Goal: Transaction & Acquisition: Purchase product/service

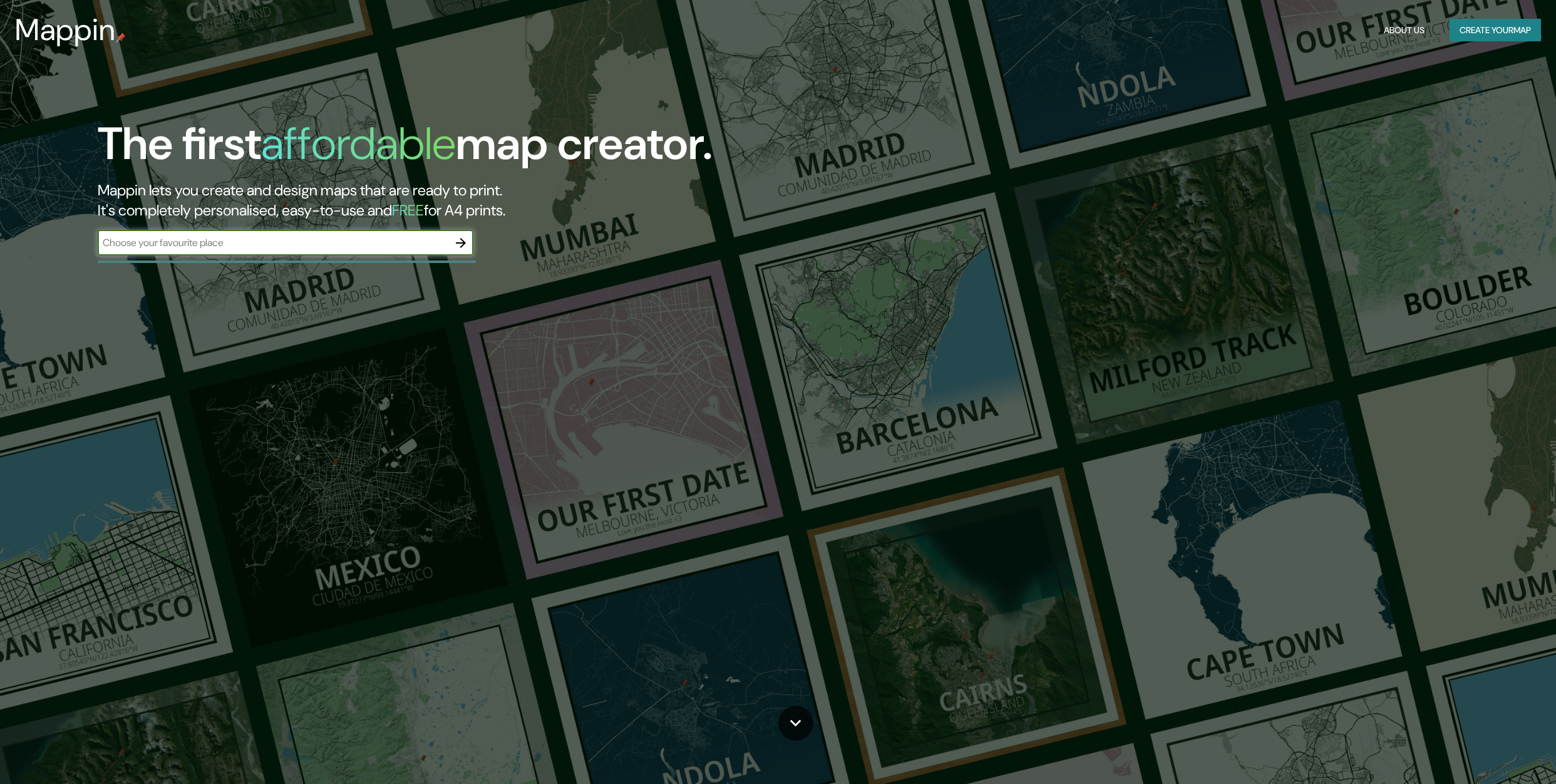
click at [338, 242] on input "text" at bounding box center [273, 242] width 351 height 15
click at [459, 245] on icon "button" at bounding box center [461, 243] width 15 height 15
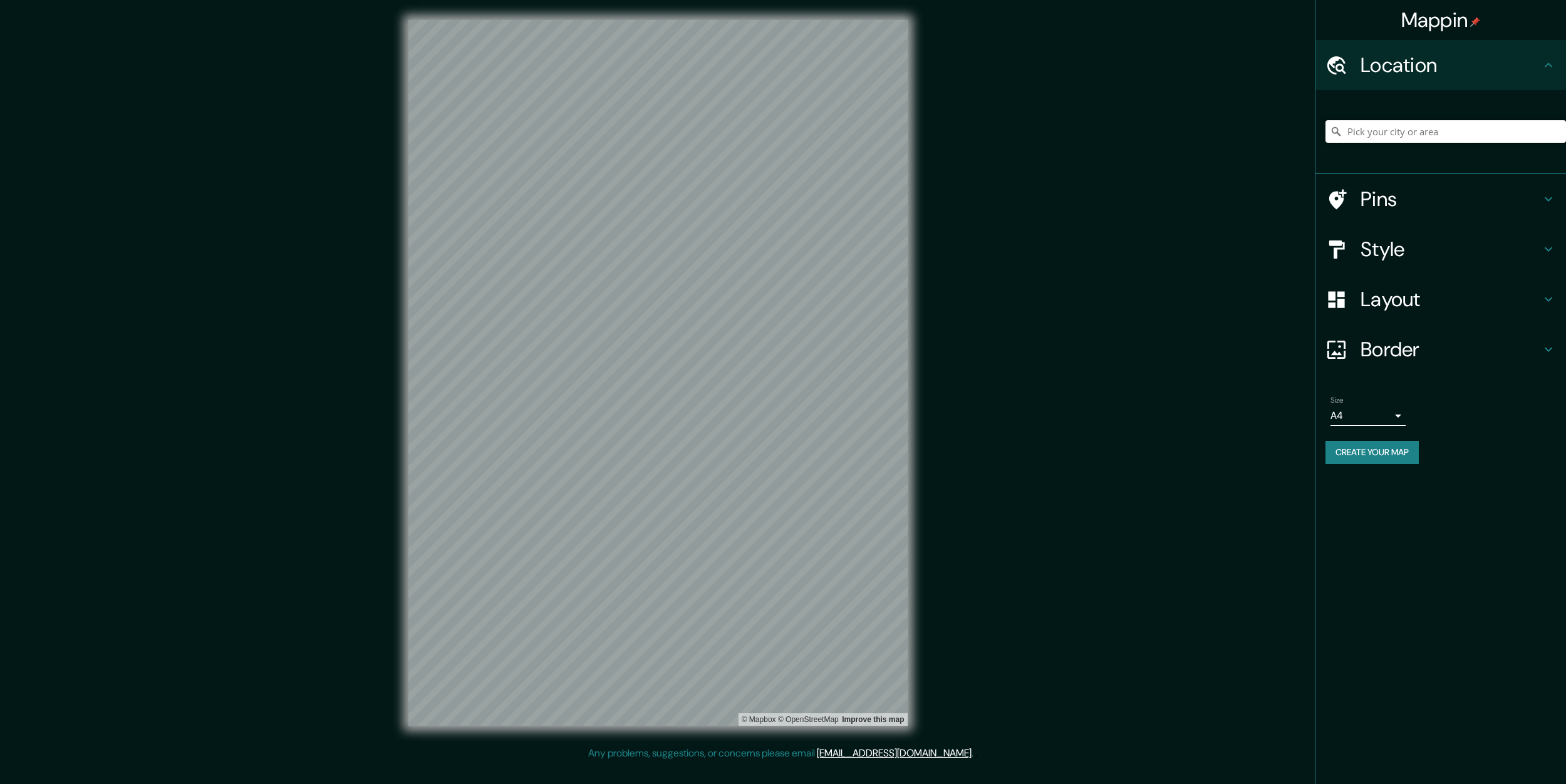
click at [1402, 128] on input "Pick your city or area" at bounding box center [1446, 131] width 240 height 23
type input "[GEOGRAPHIC_DATA], provincia de [GEOGRAPHIC_DATA], [GEOGRAPHIC_DATA]"
click at [1384, 419] on body "Mappin Location [GEOGRAPHIC_DATA], [GEOGRAPHIC_DATA], [GEOGRAPHIC_DATA] [GEOGRA…" at bounding box center [783, 392] width 1566 height 784
click at [1381, 461] on li "A3" at bounding box center [1368, 464] width 75 height 23
type input "a4"
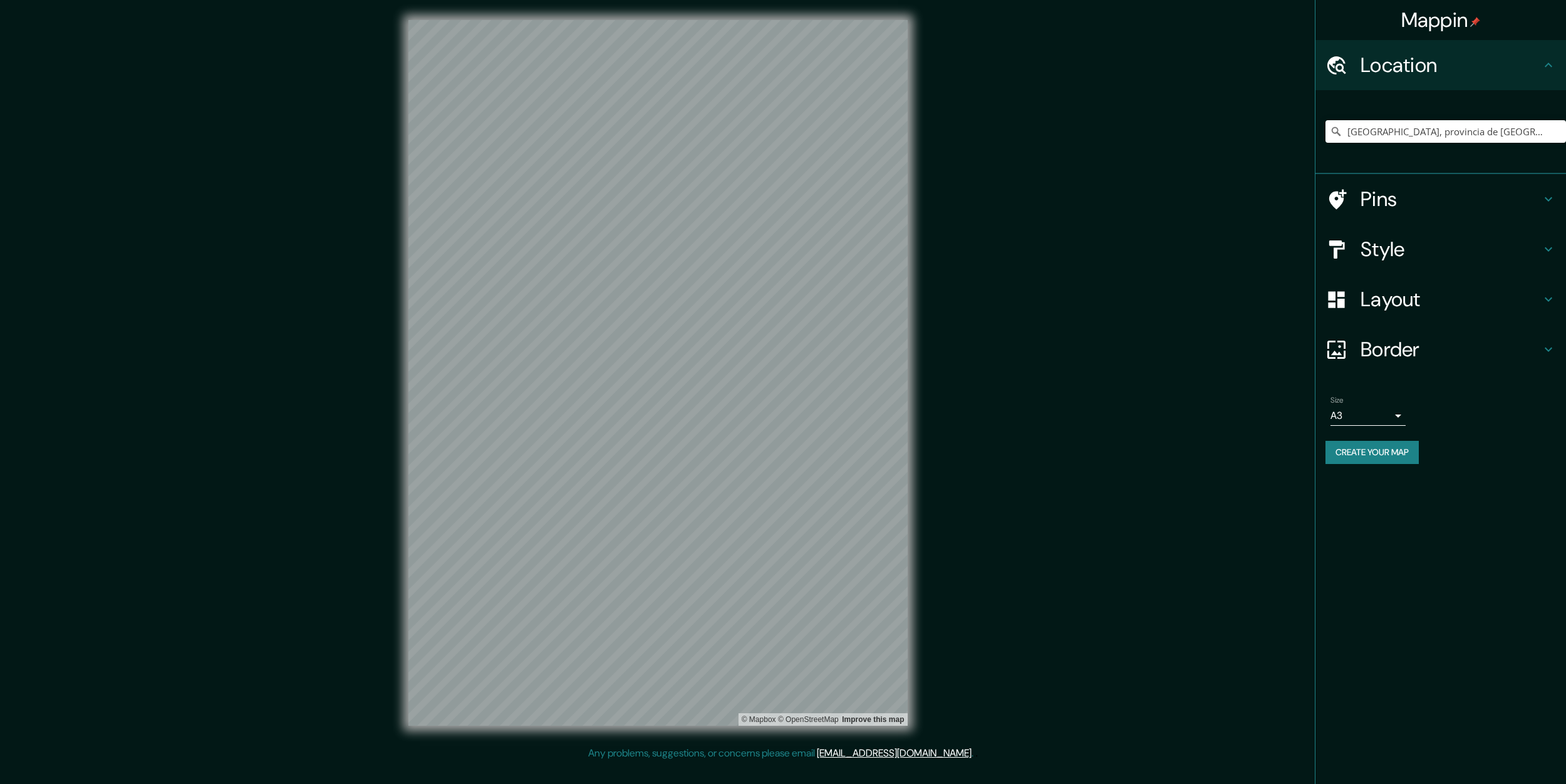
click at [920, 405] on div "© Mapbox © OpenStreetMap Improve this map" at bounding box center [658, 373] width 539 height 746
click at [1468, 348] on h4 "Border" at bounding box center [1451, 350] width 180 height 25
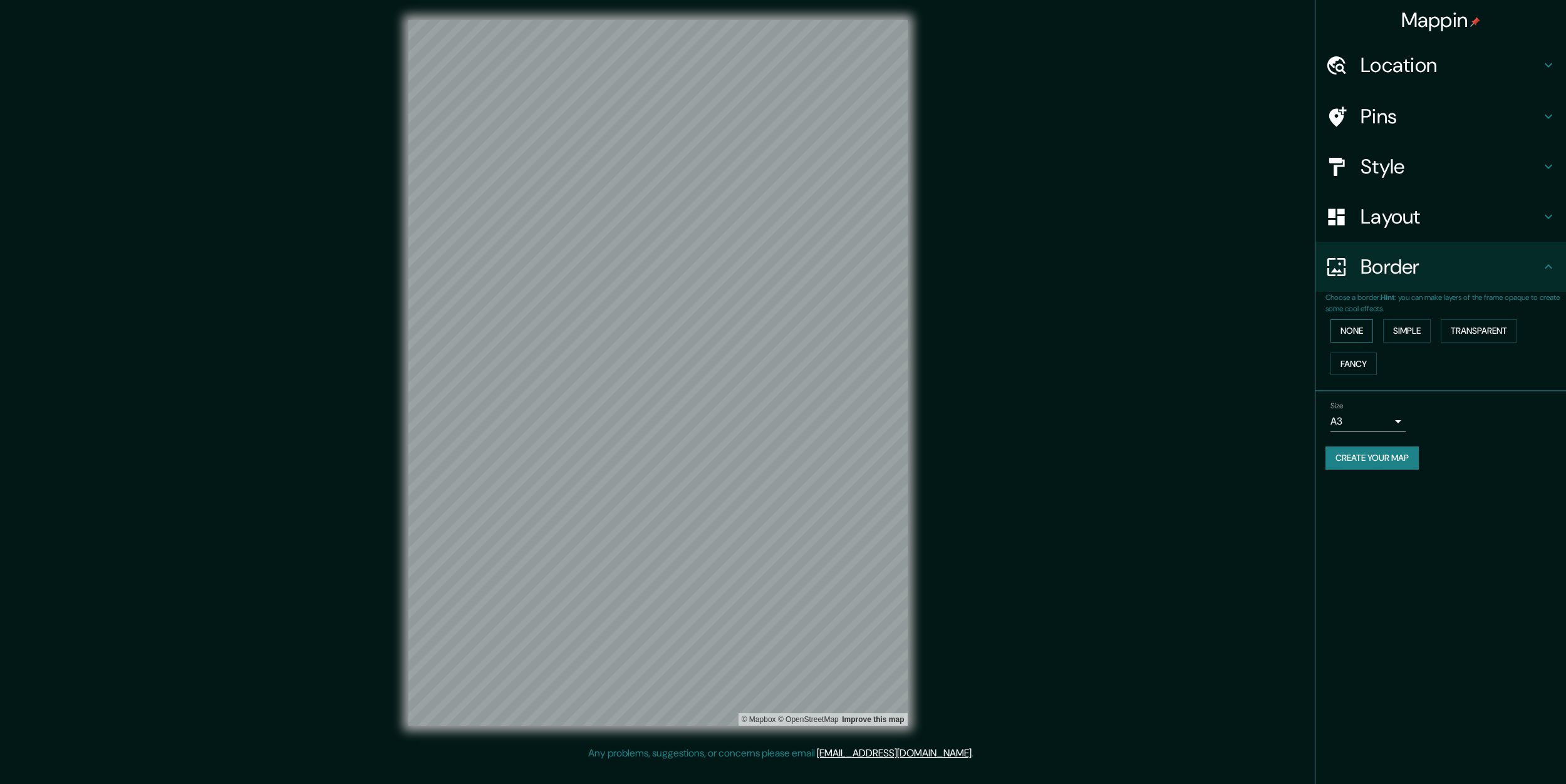
click at [1337, 335] on button "None" at bounding box center [1352, 331] width 43 height 23
click at [1381, 218] on h4 "Layout" at bounding box center [1451, 216] width 180 height 25
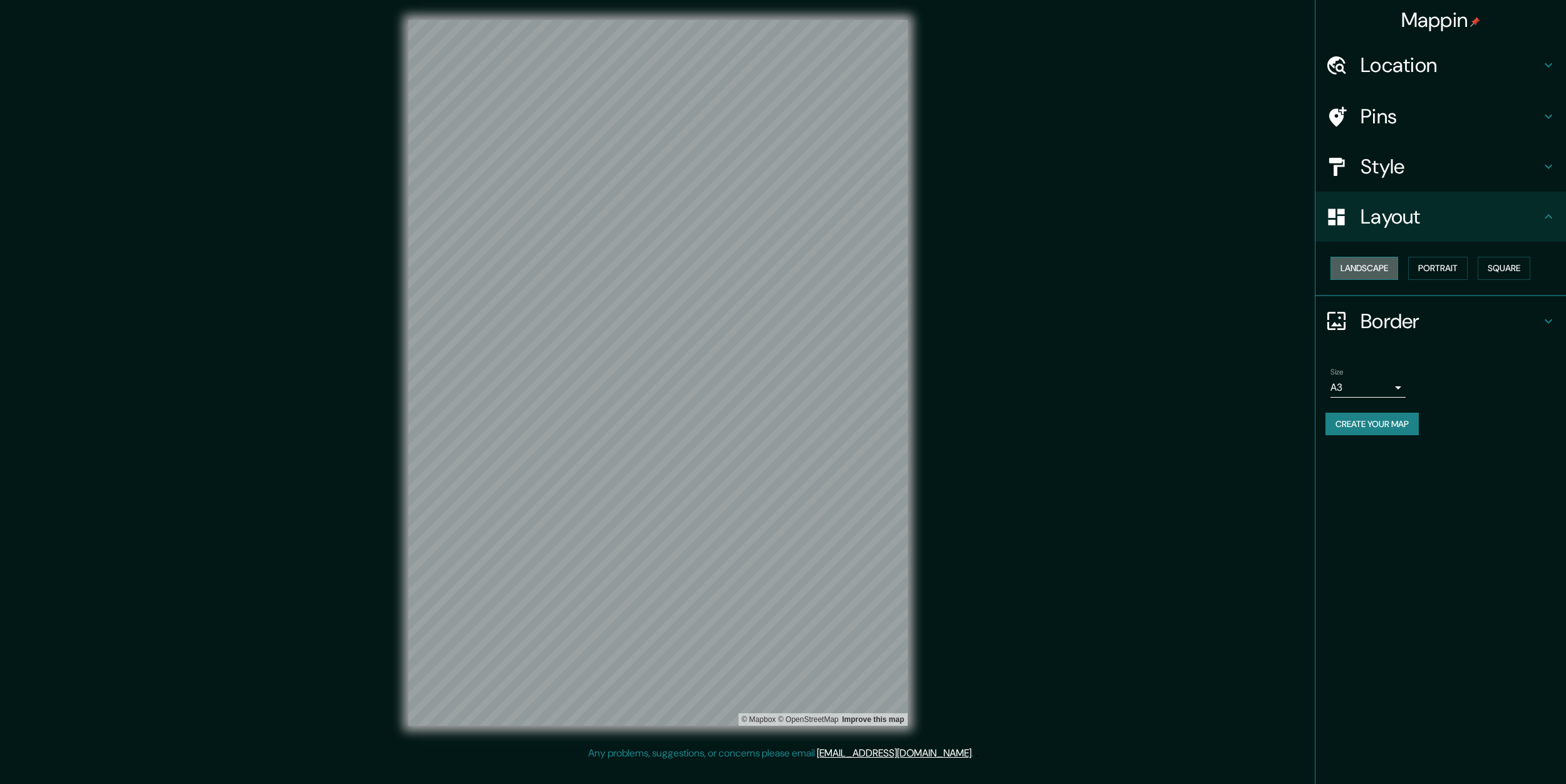
click at [1370, 265] on button "Landscape" at bounding box center [1364, 269] width 68 height 23
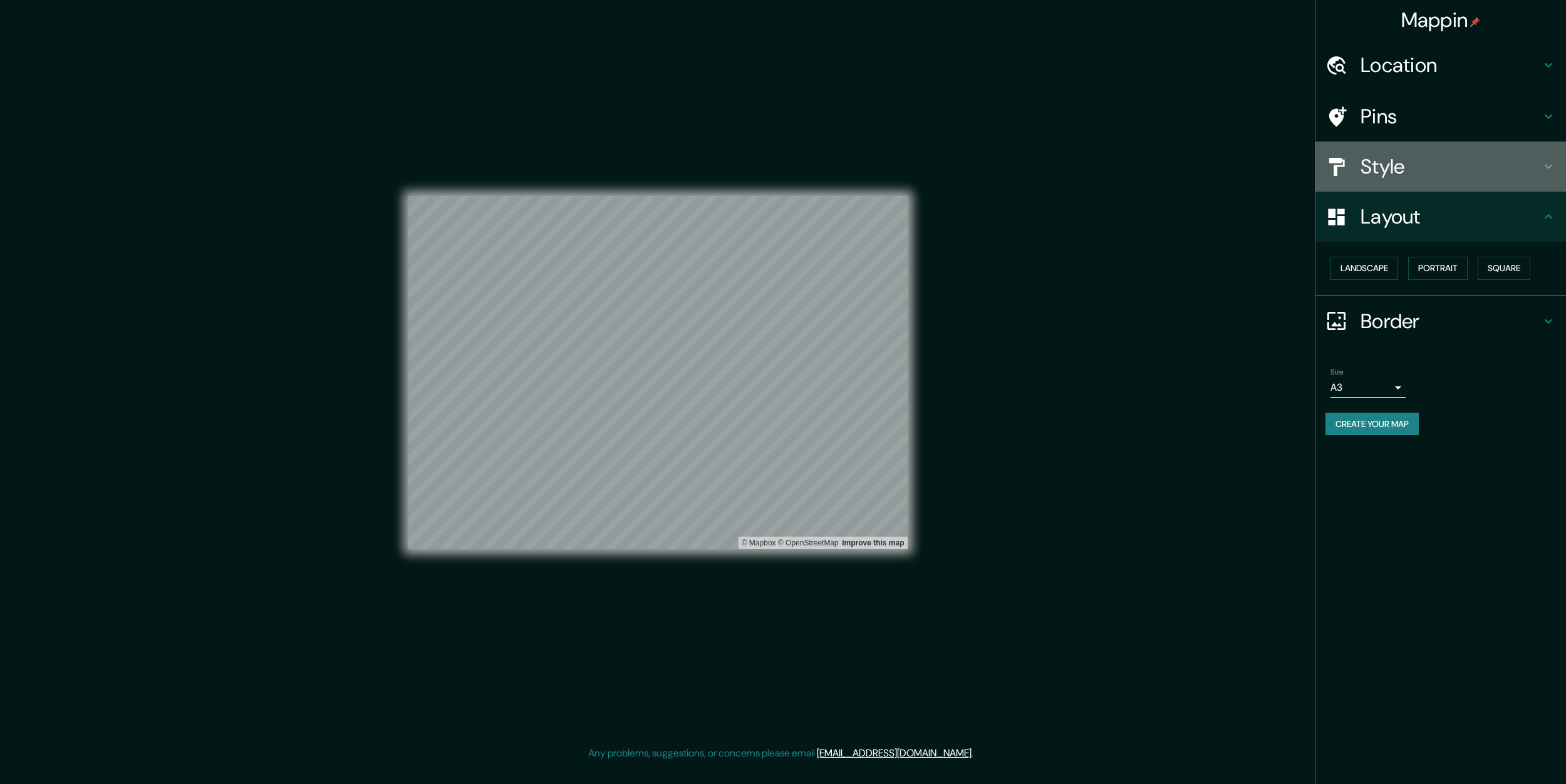
click at [1438, 164] on h4 "Style" at bounding box center [1451, 166] width 180 height 25
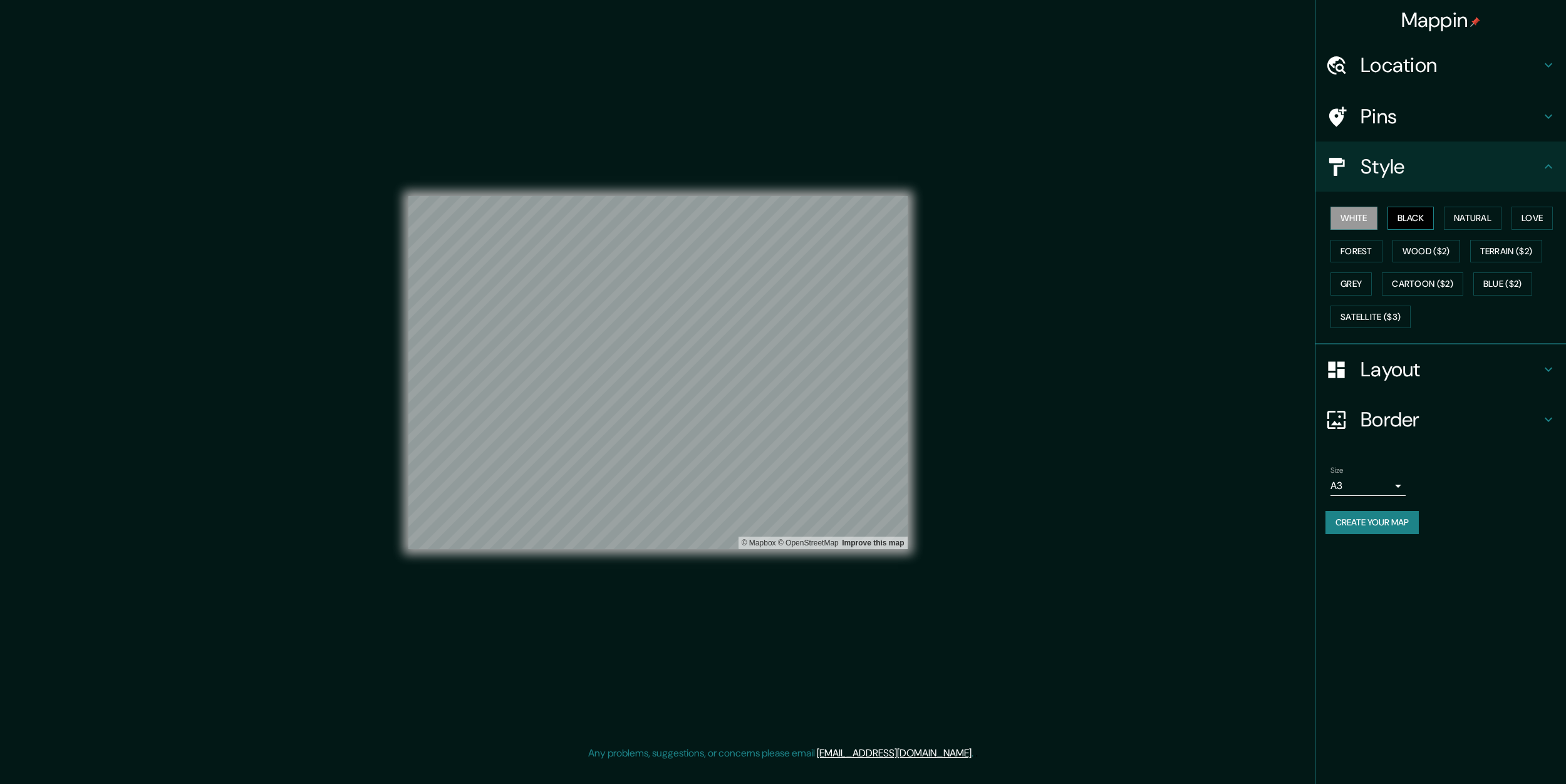
click at [1408, 219] on button "Black" at bounding box center [1411, 218] width 47 height 23
click at [1480, 213] on button "Natural" at bounding box center [1472, 218] width 57 height 23
click at [1536, 202] on div "White Black Natural Love Forest Wood ($2) Terrain ($2) Grey Cartoon ($2) Blue (…" at bounding box center [1446, 267] width 240 height 131
click at [1530, 220] on button "Love" at bounding box center [1532, 218] width 41 height 23
click at [1337, 251] on button "Forest" at bounding box center [1356, 251] width 52 height 23
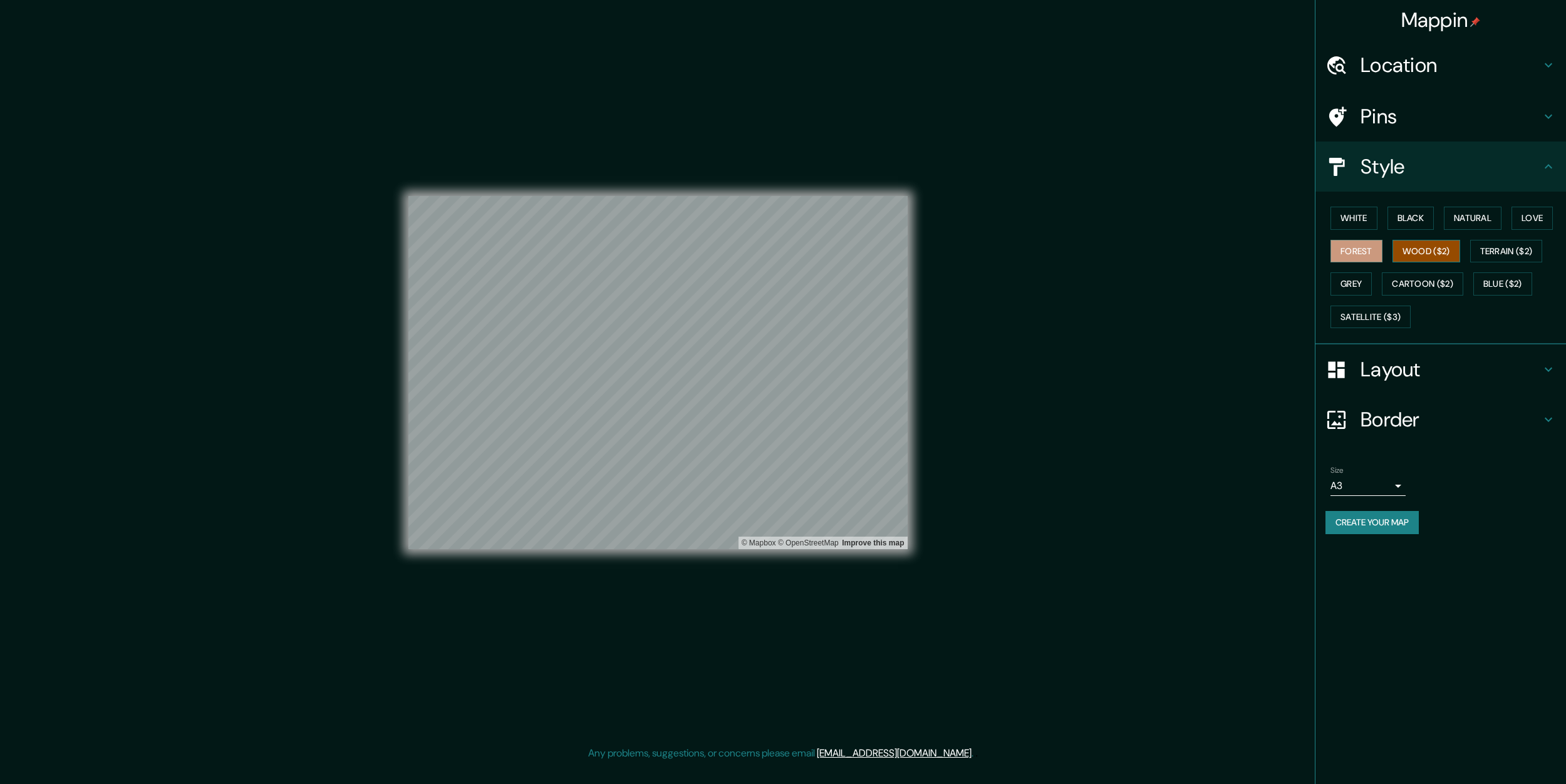
click at [1417, 258] on button "Wood ($2)" at bounding box center [1426, 251] width 68 height 23
click at [1344, 278] on button "Grey" at bounding box center [1351, 284] width 41 height 23
click at [1410, 259] on button "Wood ($2)" at bounding box center [1426, 251] width 68 height 23
click at [1347, 296] on div "White Black Natural Love Forest Wood ($2) Terrain ($2) Grey Cartoon ($2) Blue (…" at bounding box center [1446, 267] width 240 height 131
click at [1357, 258] on button "Forest" at bounding box center [1356, 251] width 52 height 23
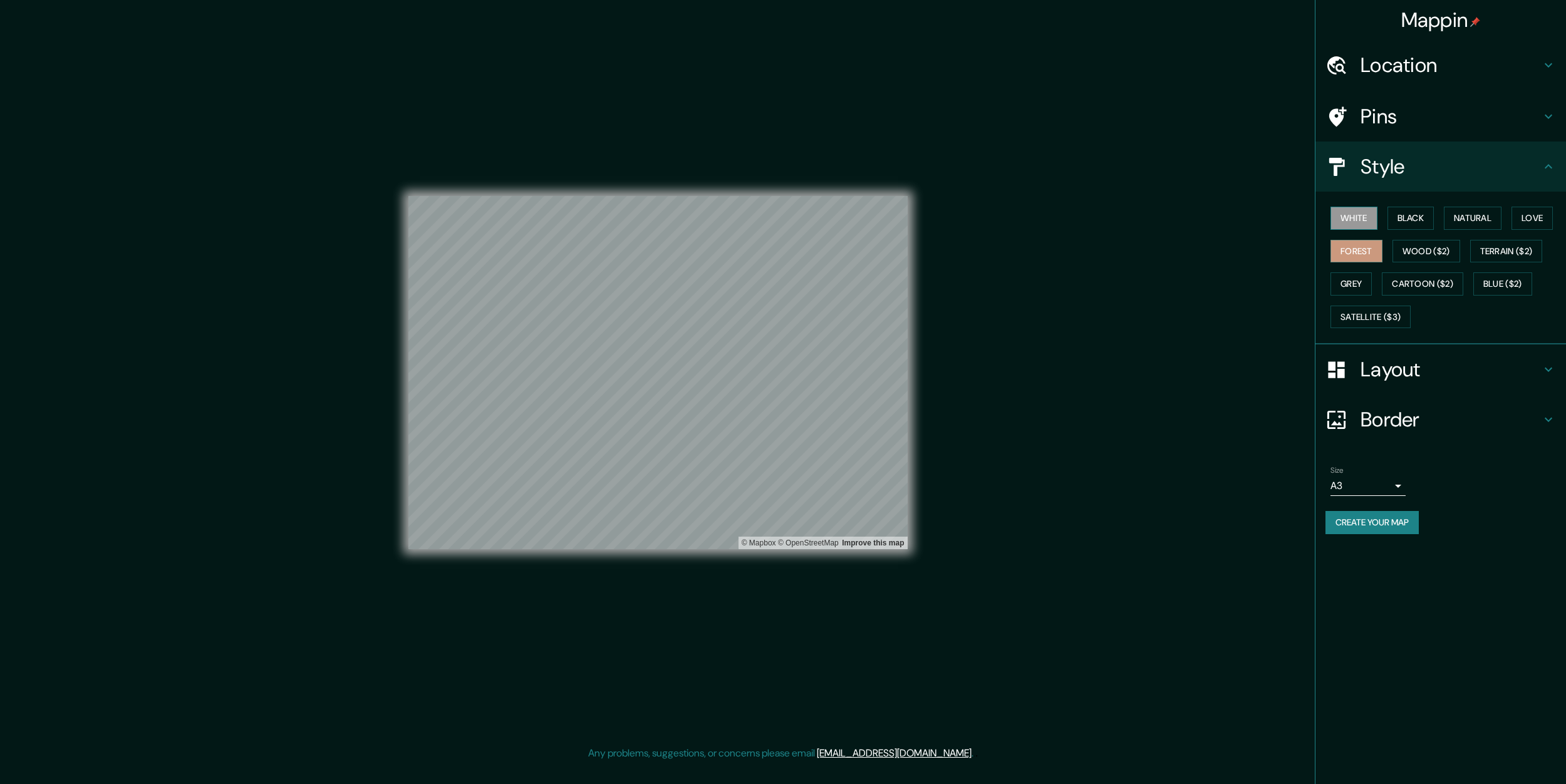
click at [1355, 224] on button "White" at bounding box center [1354, 218] width 47 height 23
click at [1404, 222] on button "Black" at bounding box center [1411, 218] width 47 height 23
click at [1484, 220] on button "Natural" at bounding box center [1472, 218] width 57 height 23
click at [1539, 220] on button "Love" at bounding box center [1532, 218] width 41 height 23
